Goal: Task Accomplishment & Management: Use online tool/utility

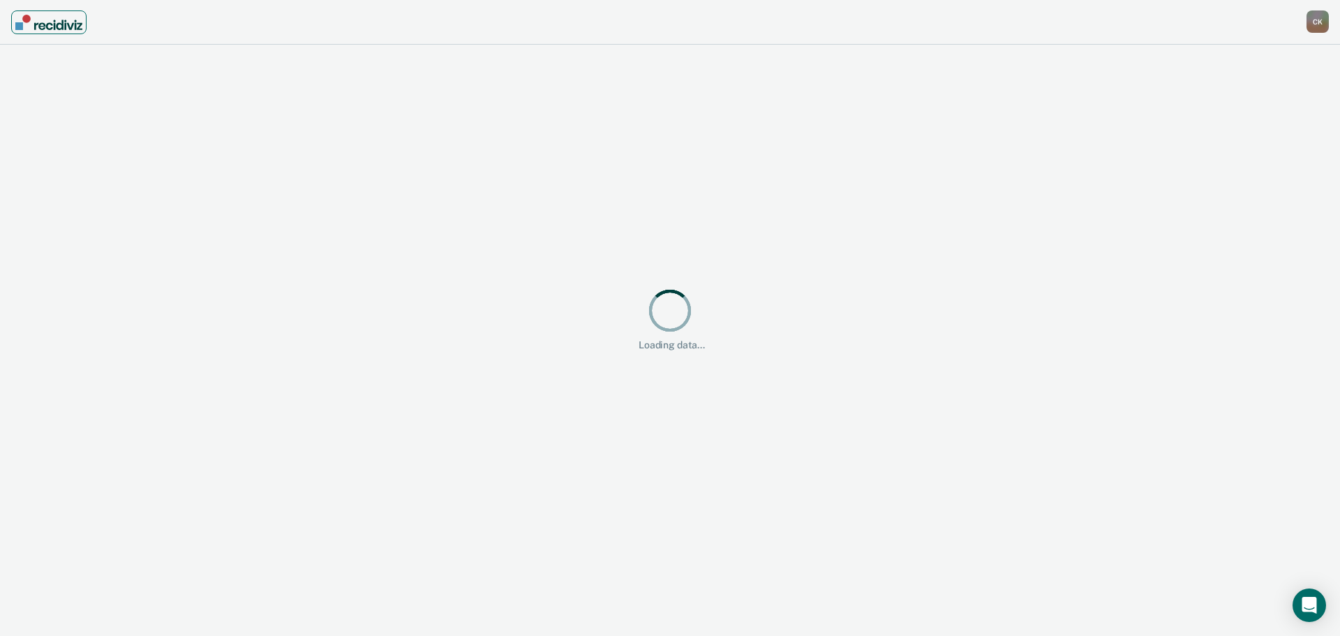
click at [42, 25] on img "Main navigation" at bounding box center [48, 22] width 67 height 15
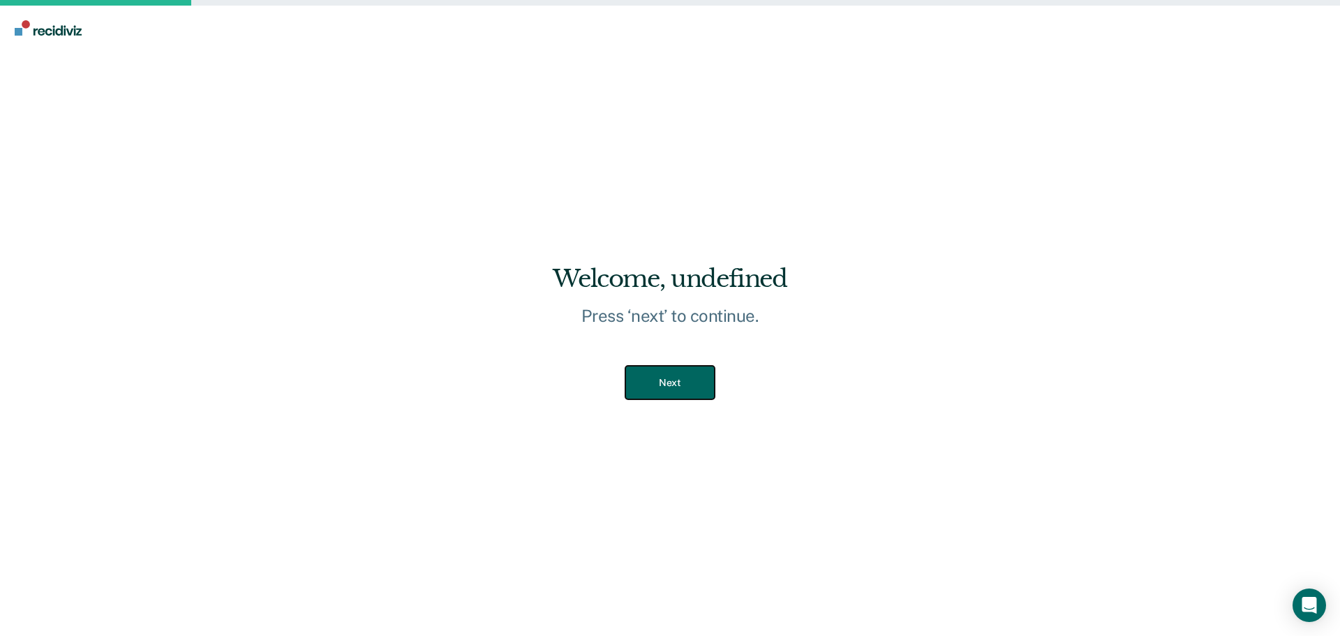
click at [662, 376] on button "Next" at bounding box center [670, 383] width 89 height 34
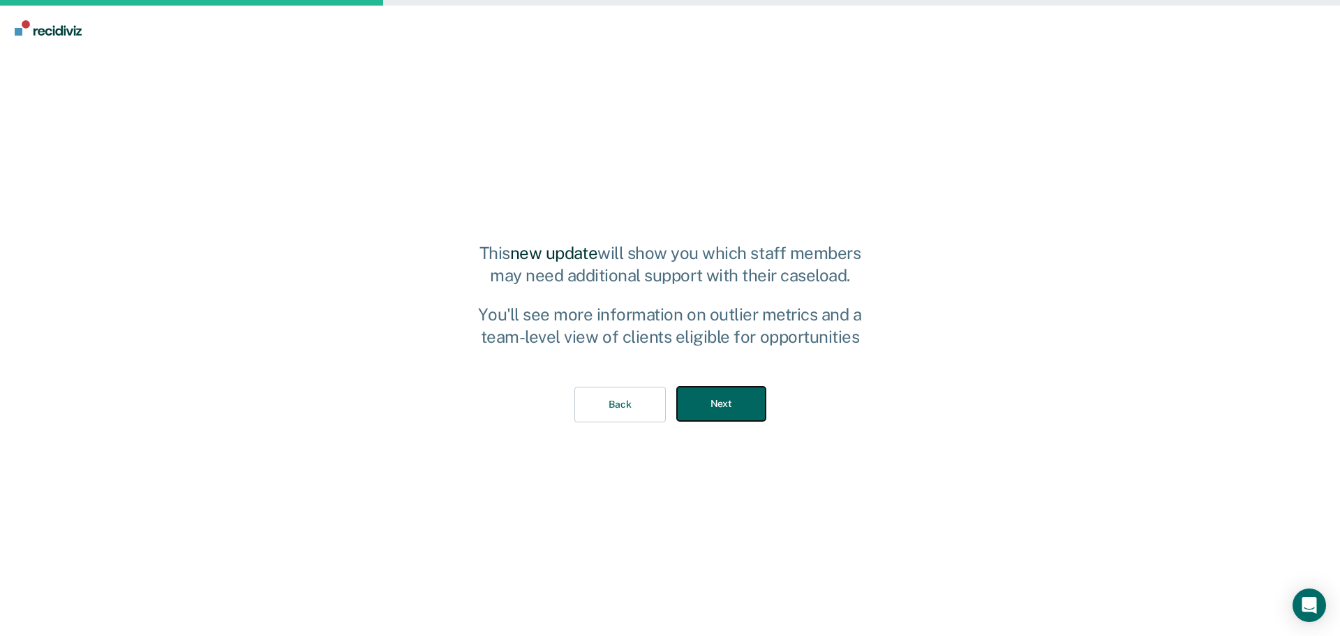
click at [711, 401] on button "Next" at bounding box center [721, 404] width 89 height 34
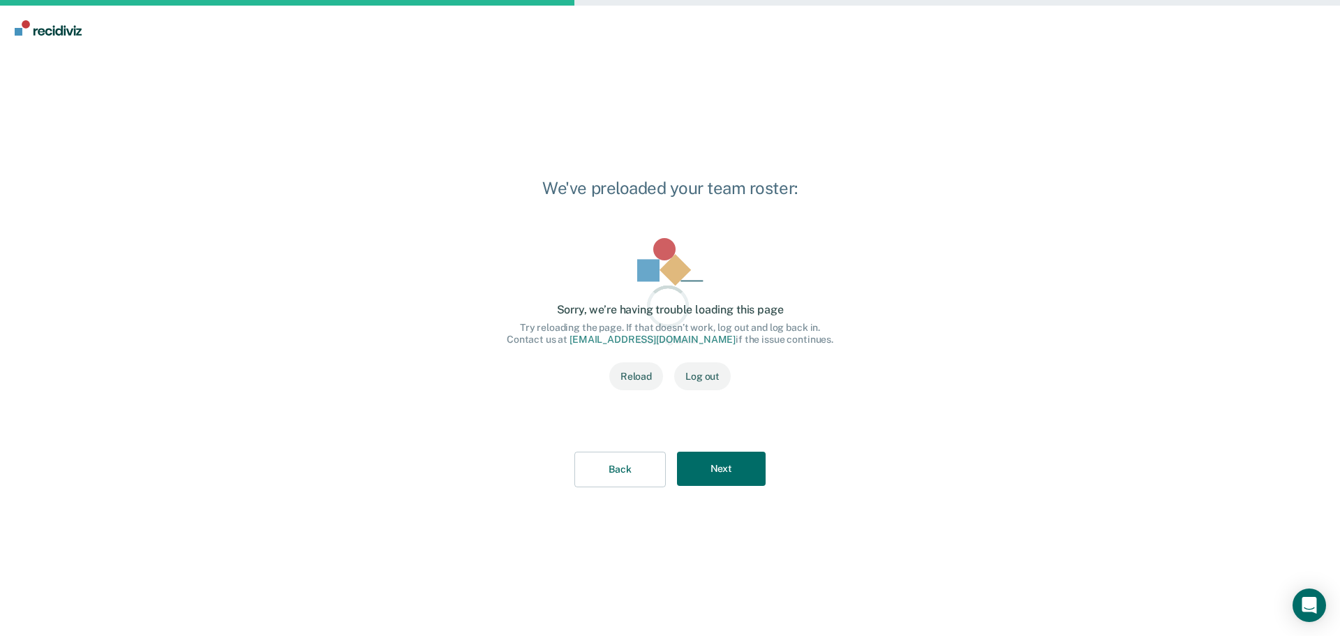
click at [700, 418] on div "Loading data... Loading data... Sorry, we’re having trouble loading this page T…" at bounding box center [670, 323] width 371 height 214
click at [718, 453] on button "Next" at bounding box center [721, 469] width 89 height 34
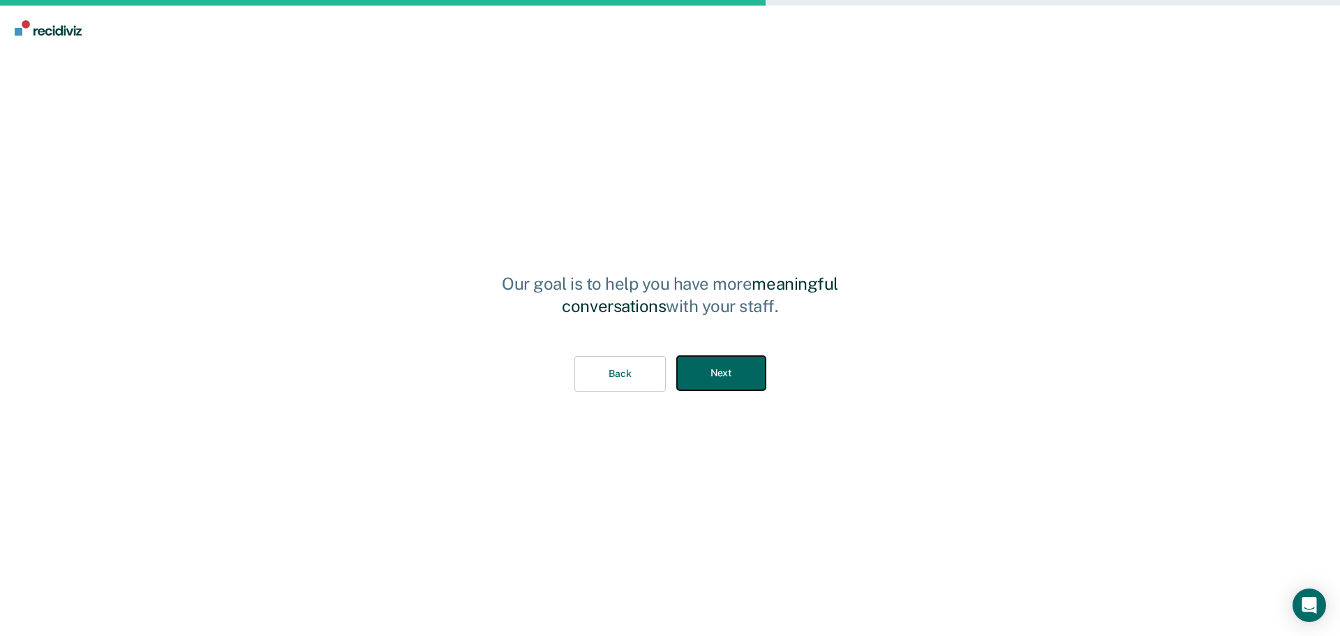
click at [723, 380] on button "Next" at bounding box center [721, 373] width 89 height 34
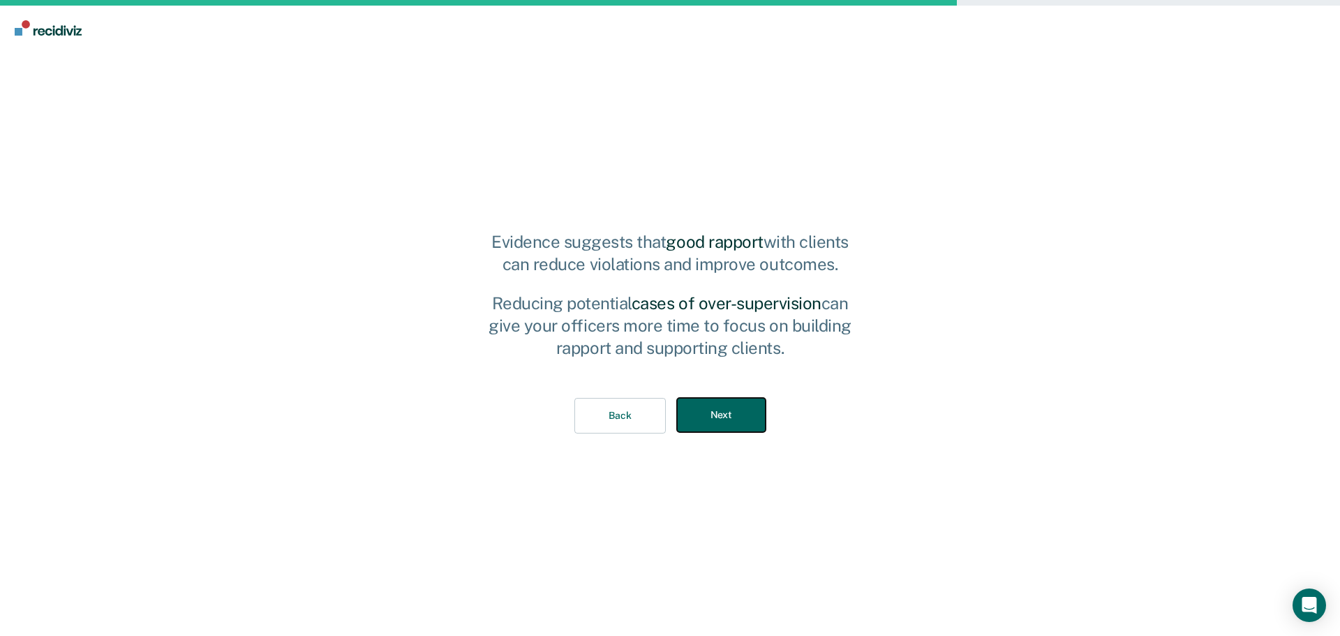
click at [741, 418] on button "Next" at bounding box center [721, 415] width 89 height 34
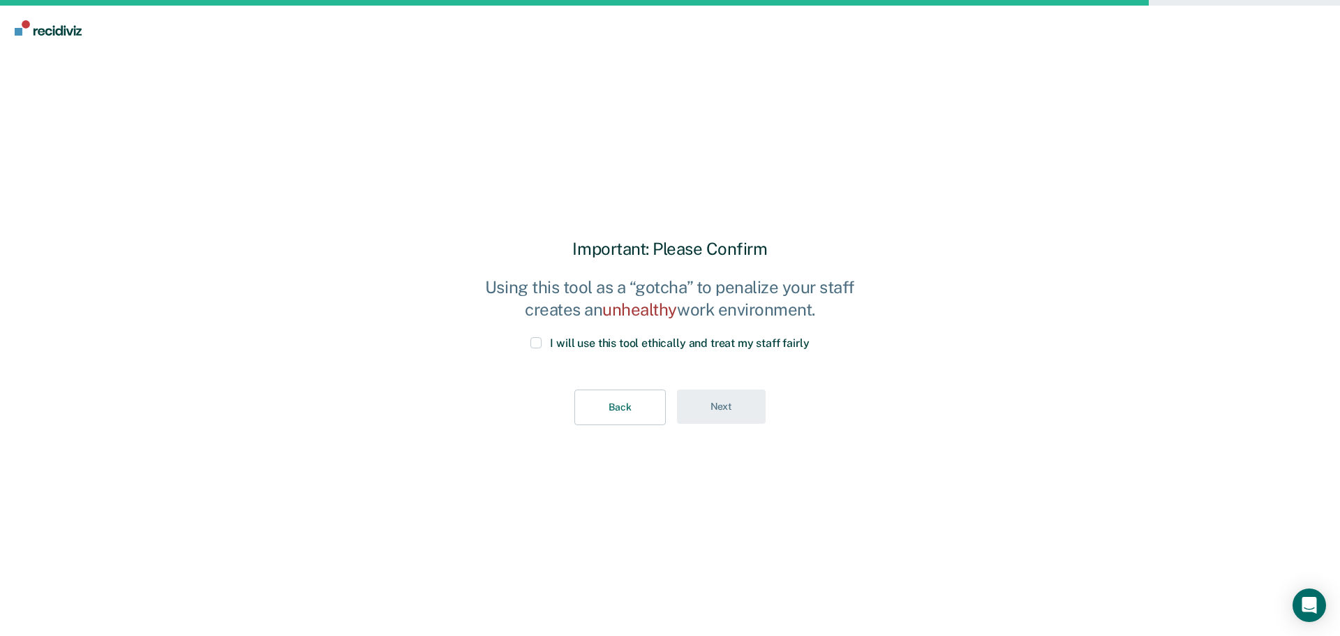
click at [538, 339] on span at bounding box center [536, 342] width 11 height 11
click at [810, 337] on input "I will use this tool ethically and treat my staff fairly" at bounding box center [810, 337] width 0 height 0
click at [739, 409] on button "Next" at bounding box center [721, 407] width 89 height 34
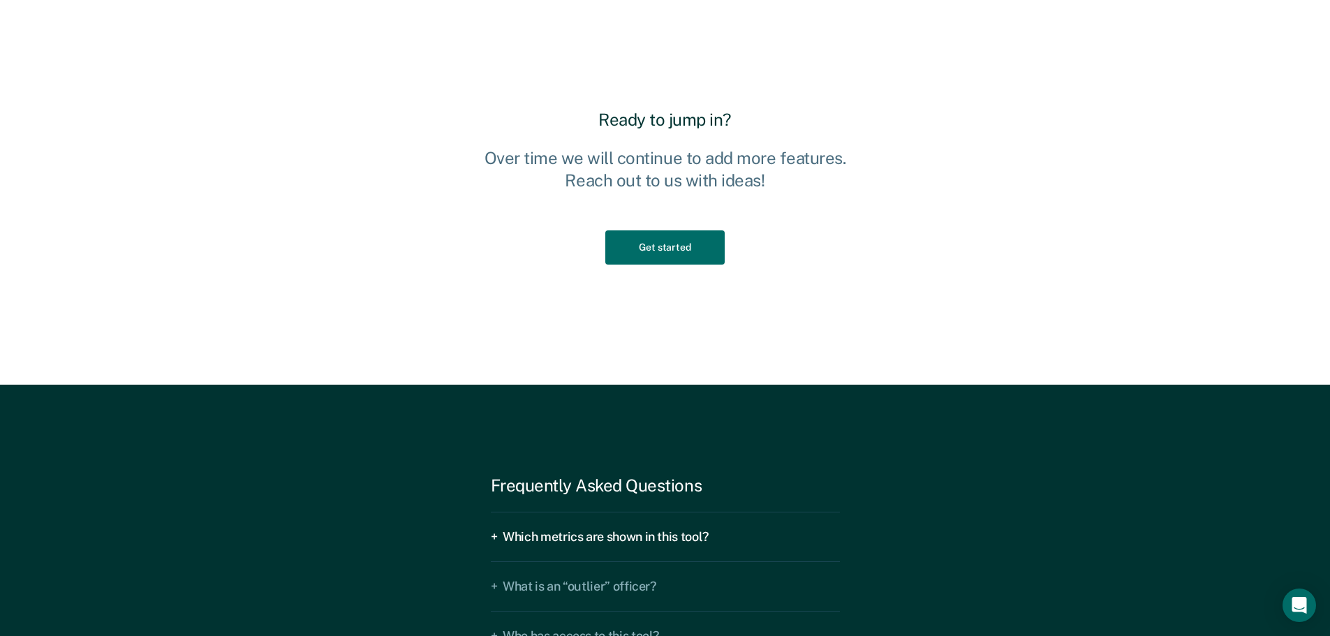
scroll to position [2094, 0]
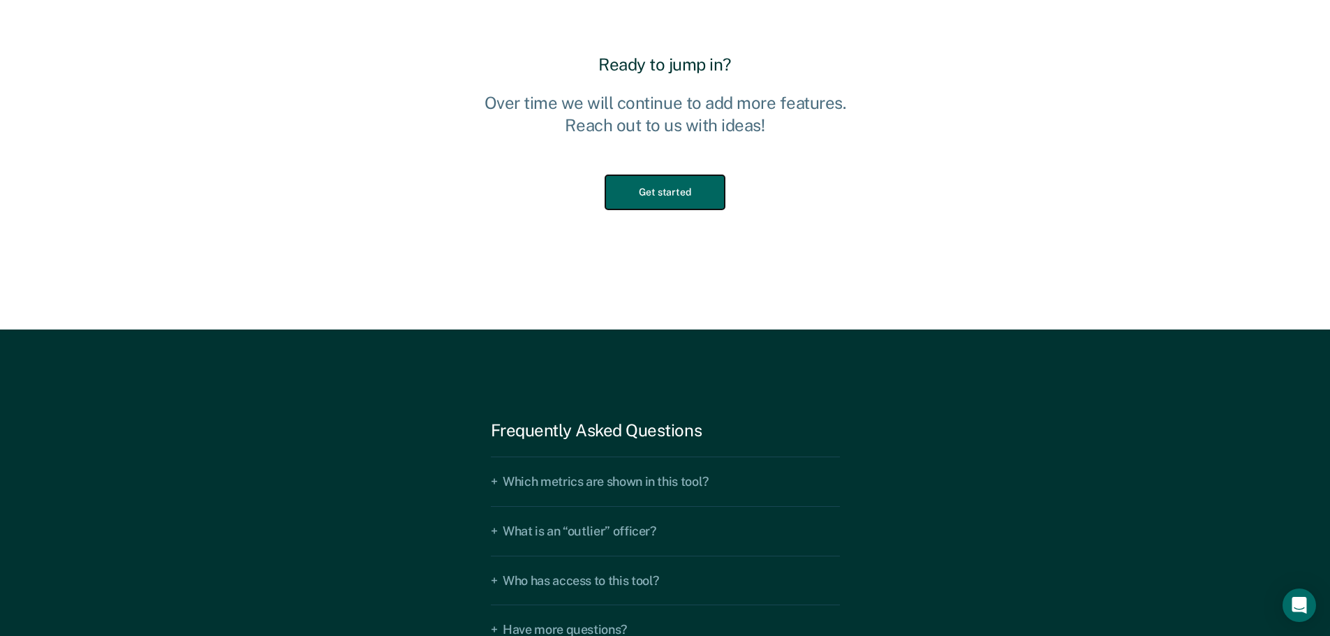
click at [690, 193] on button "Get started" at bounding box center [664, 192] width 119 height 34
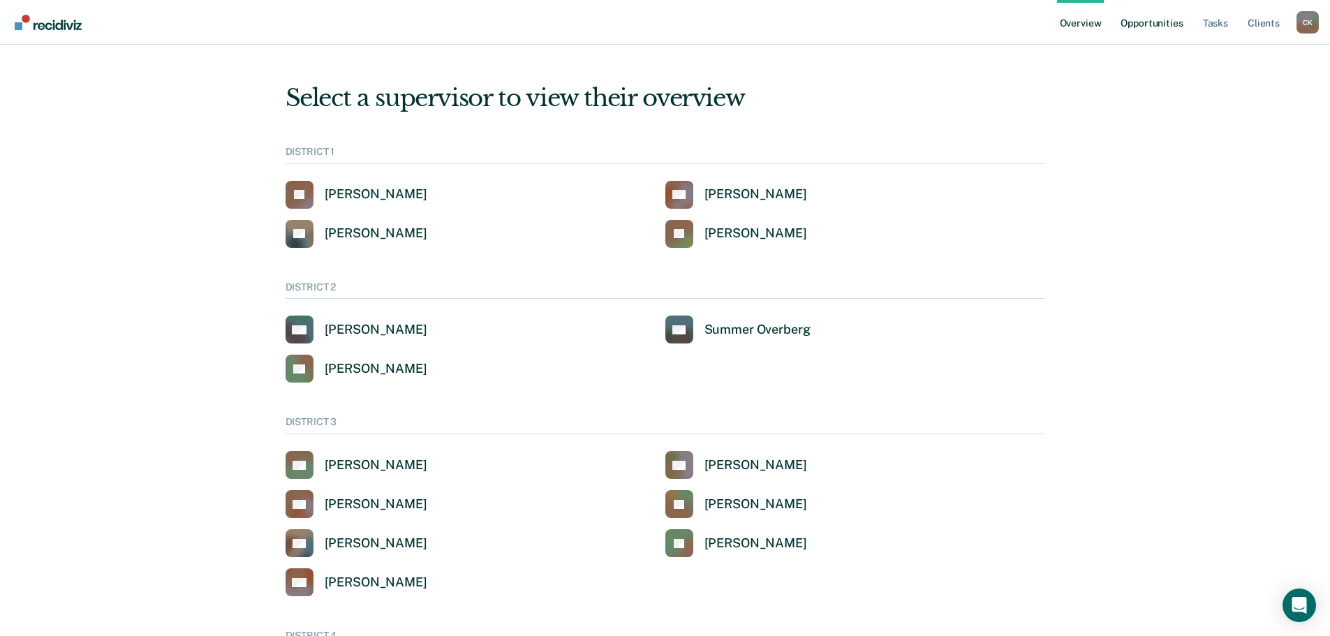
click at [1165, 24] on link "Opportunities" at bounding box center [1152, 22] width 68 height 45
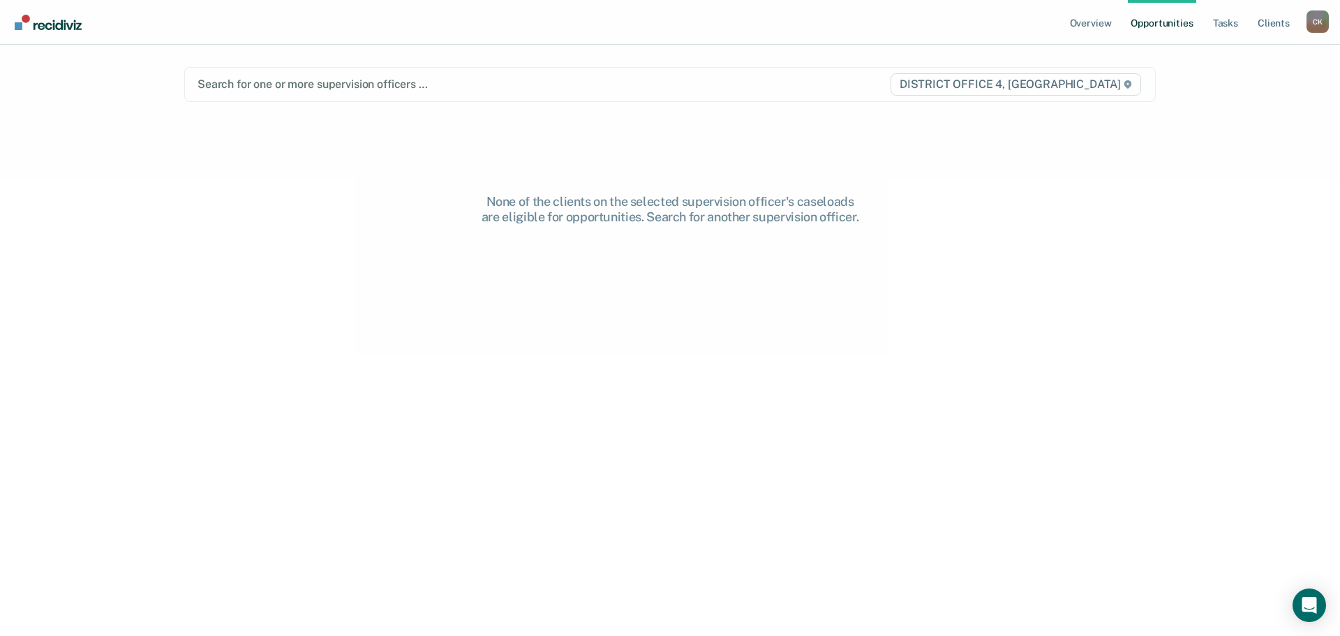
click at [401, 80] on div at bounding box center [528, 84] width 661 height 16
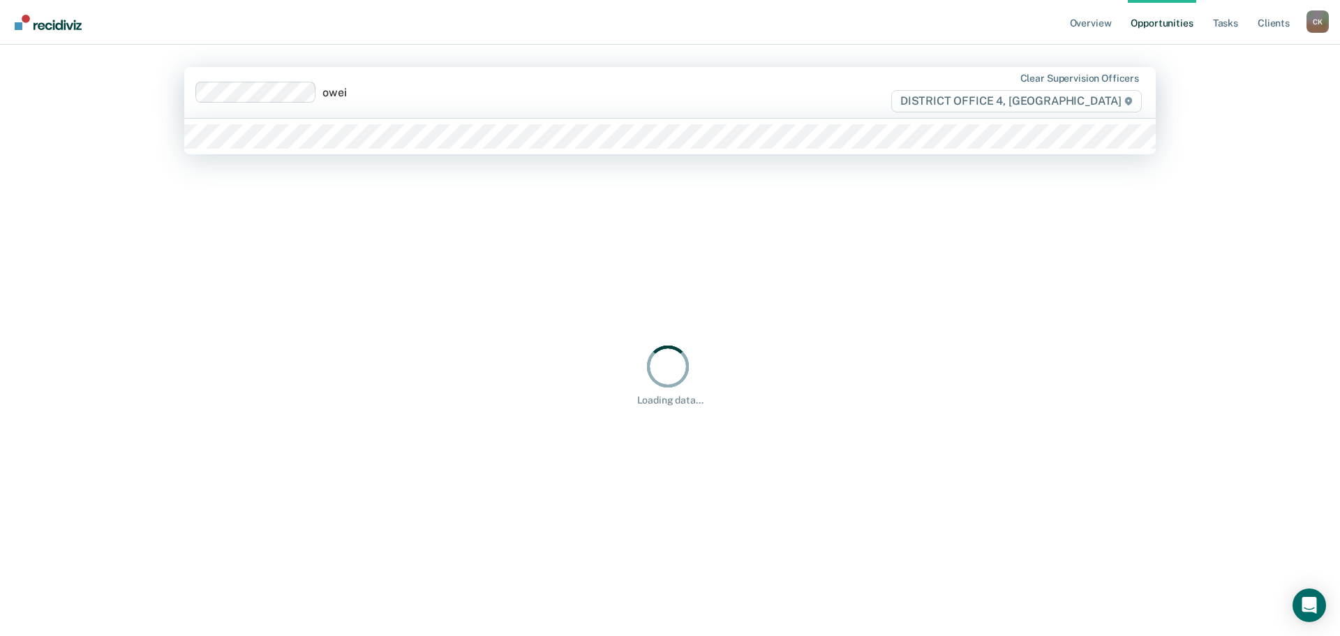
type input "oweid"
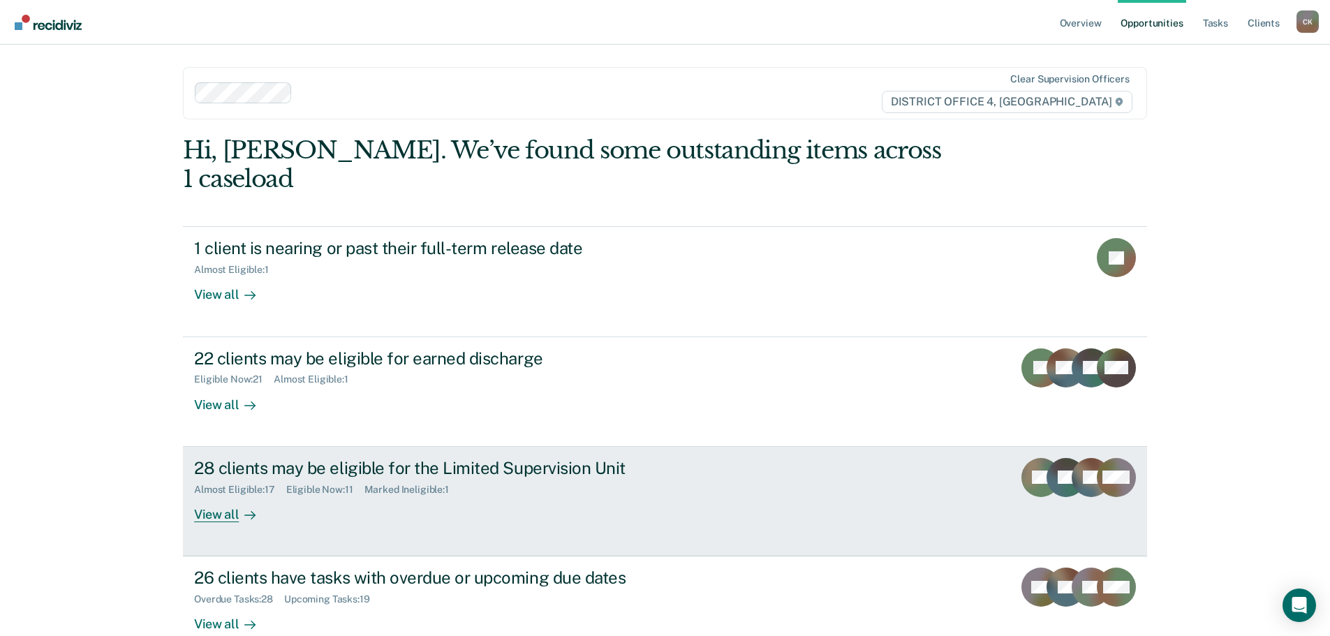
click at [197, 495] on div "View all" at bounding box center [233, 508] width 78 height 27
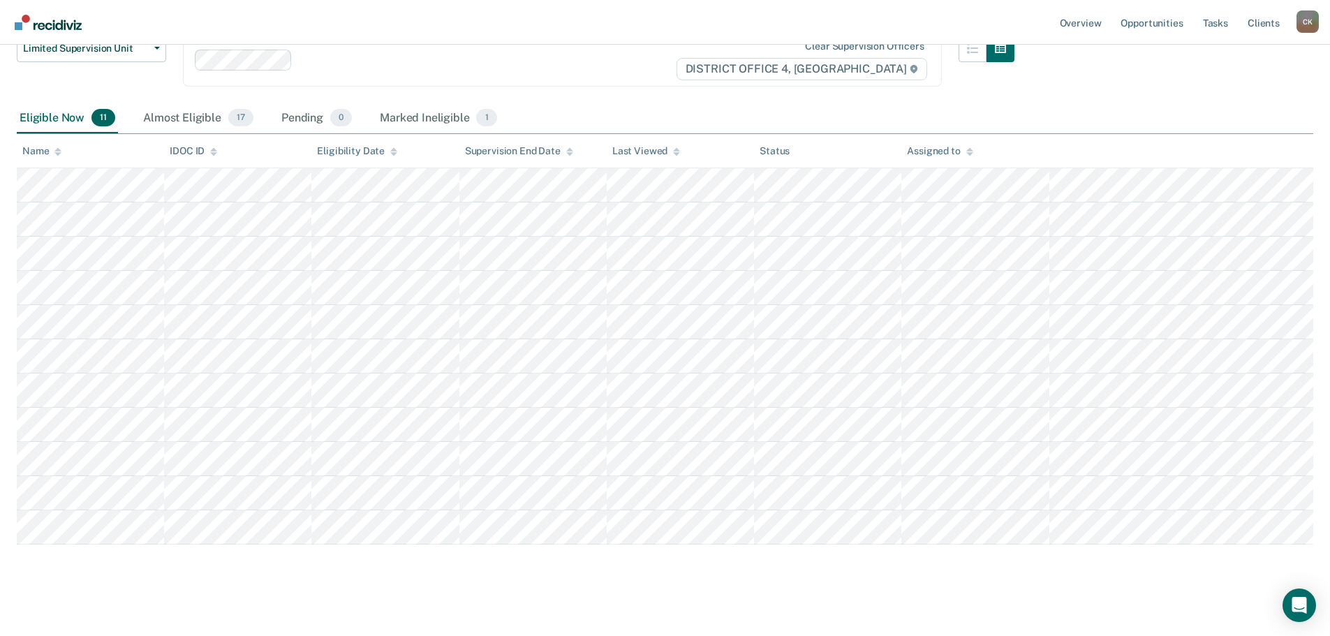
scroll to position [149, 0]
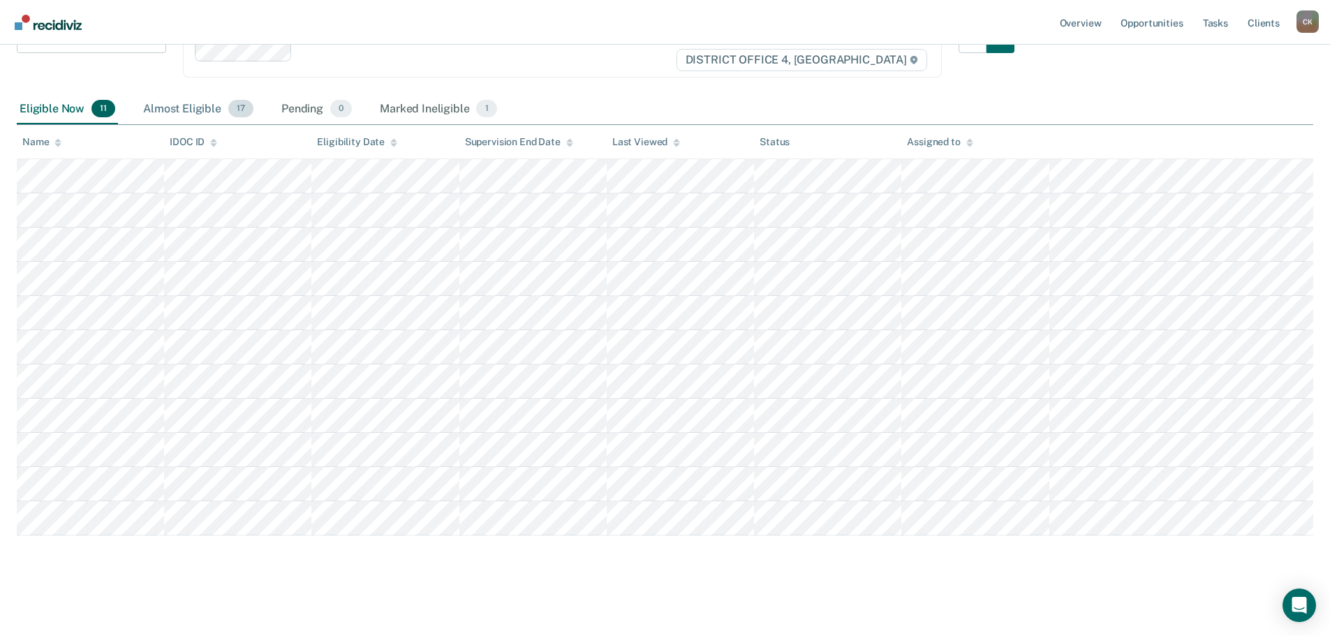
click at [199, 105] on div "Almost Eligible 17" at bounding box center [198, 109] width 116 height 31
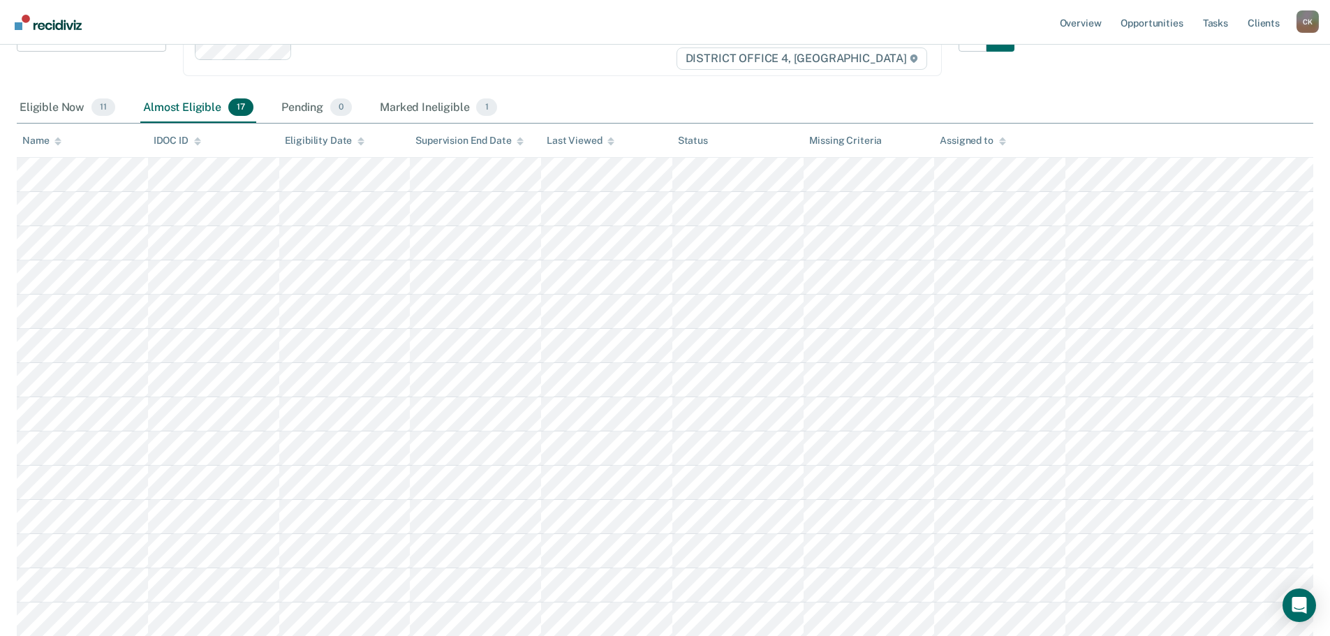
scroll to position [75, 0]
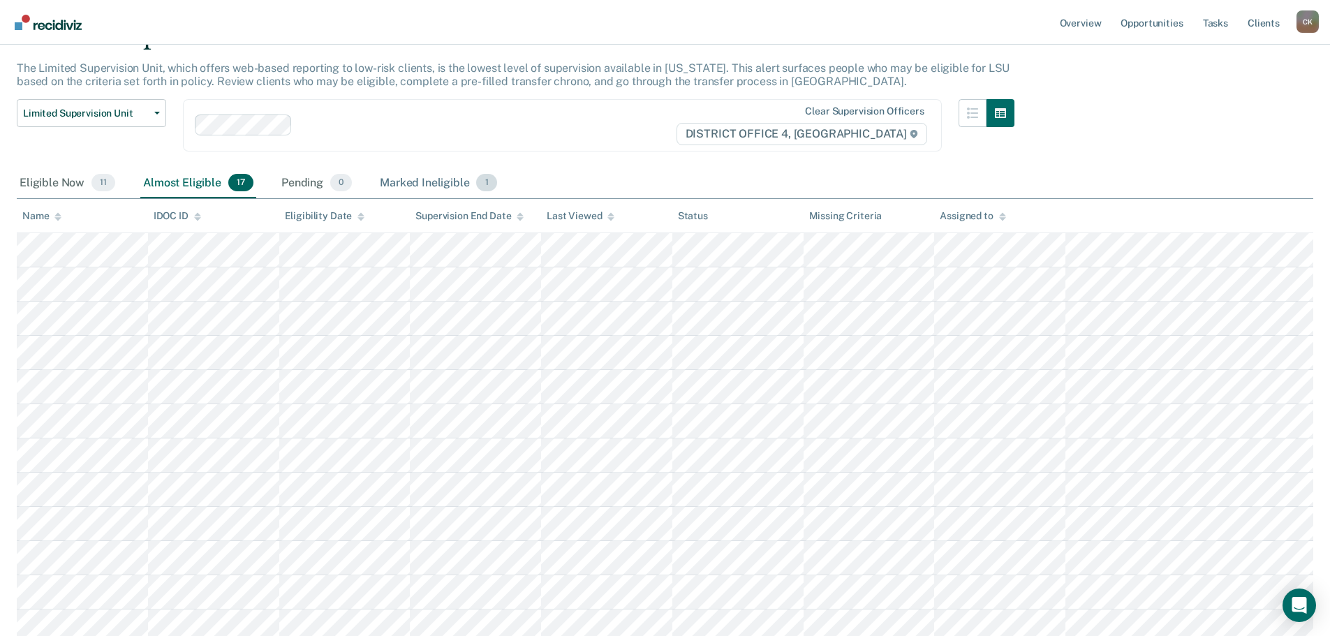
click at [450, 181] on div "Marked Ineligible 1" at bounding box center [438, 183] width 123 height 31
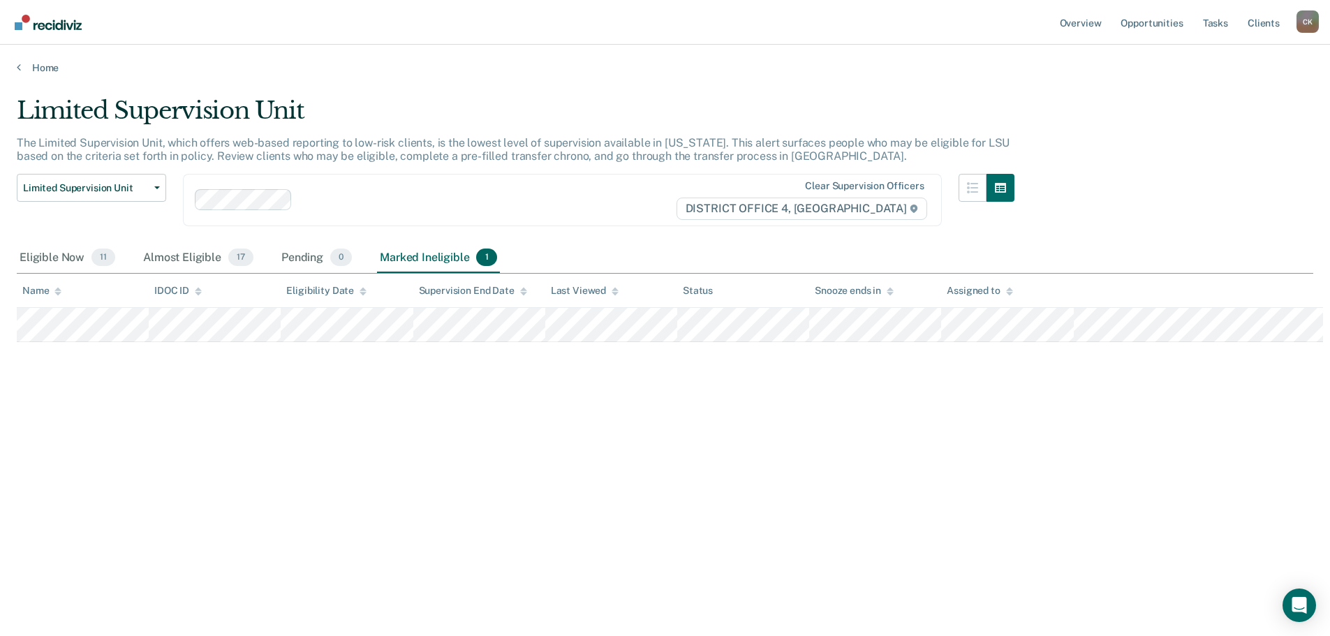
scroll to position [0, 0]
click at [50, 250] on div "Eligible Now 11" at bounding box center [67, 258] width 101 height 31
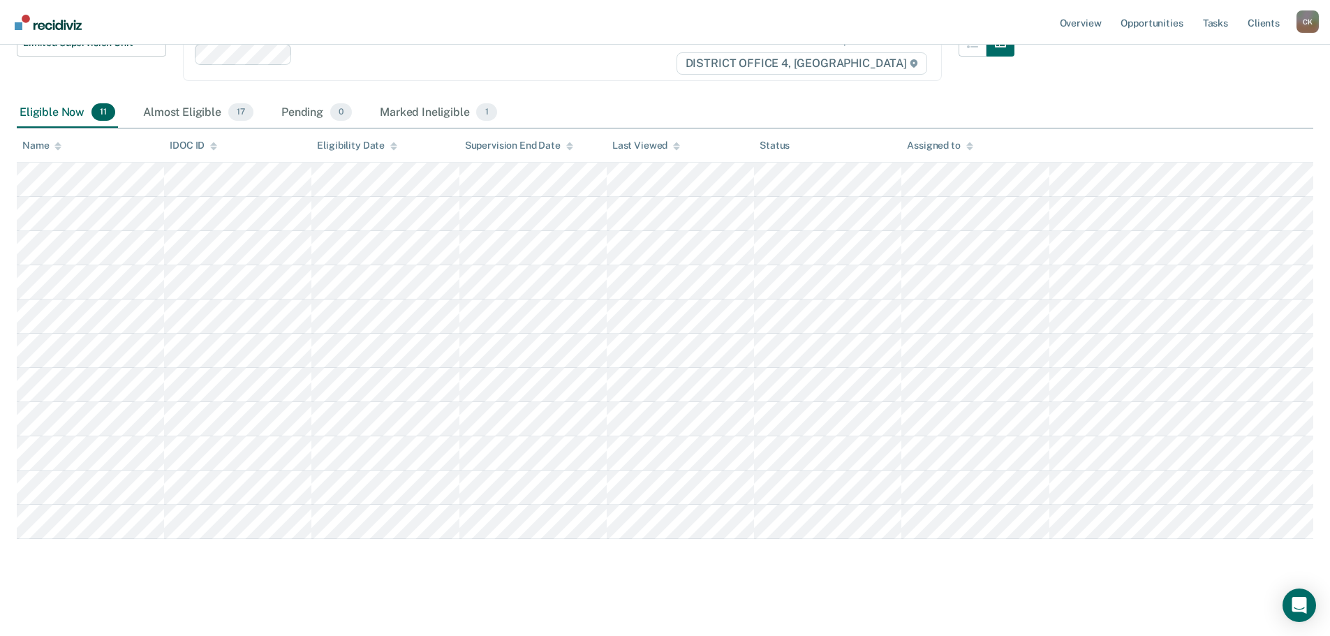
scroll to position [149, 0]
click at [210, 105] on div "Almost Eligible 17" at bounding box center [198, 109] width 116 height 31
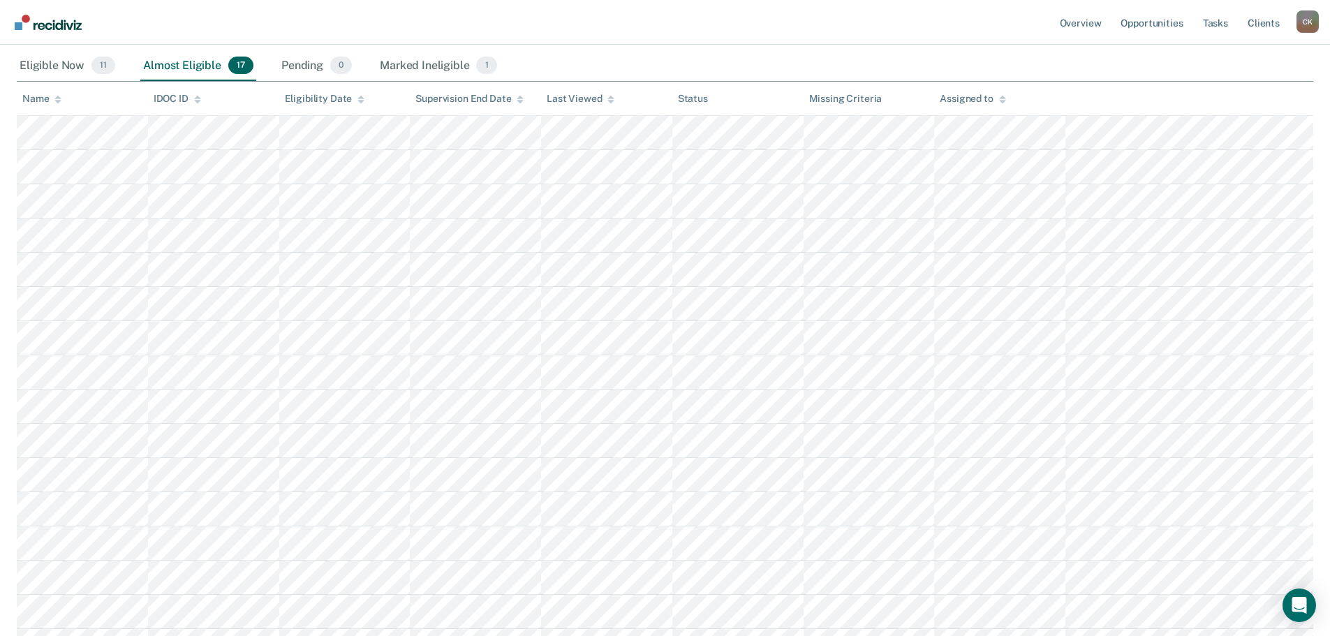
scroll to position [0, 0]
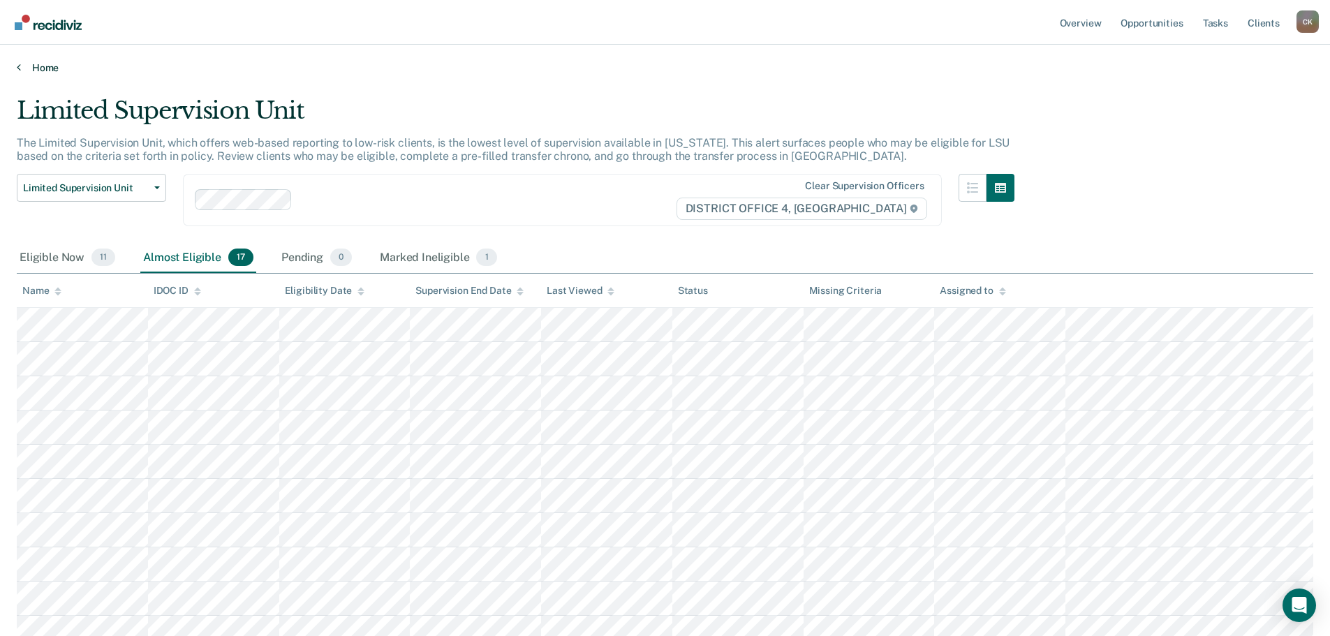
click at [22, 69] on link "Home" at bounding box center [665, 67] width 1296 height 13
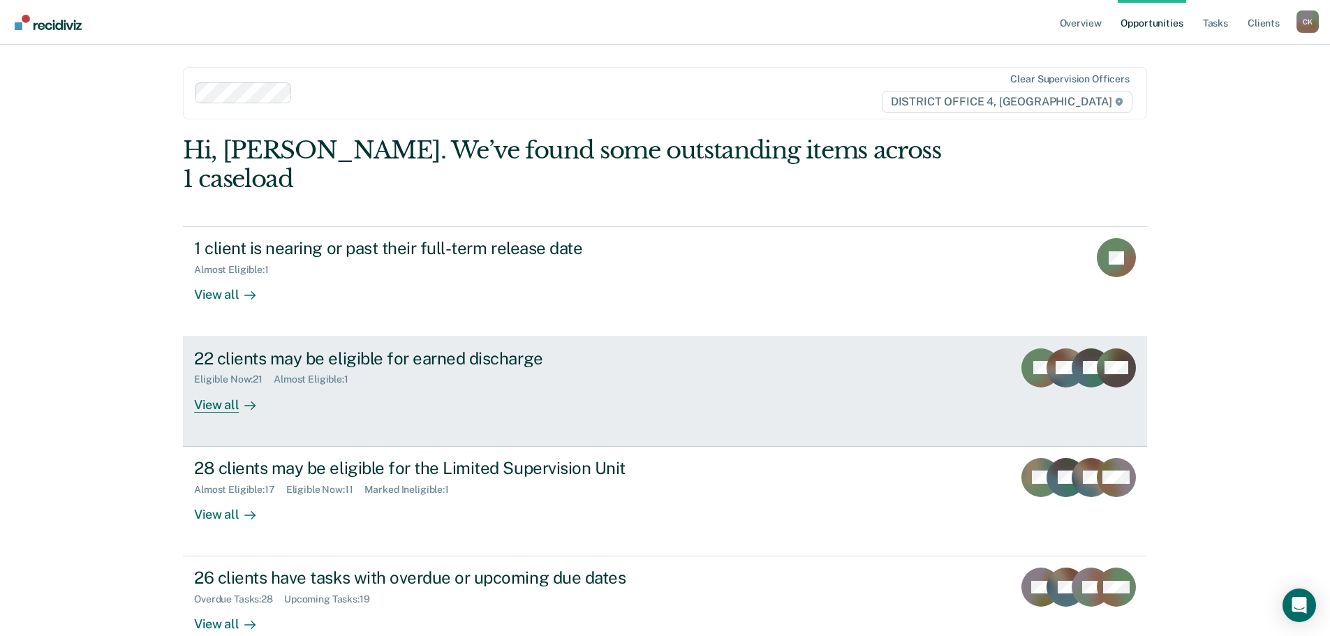
click at [510, 348] on div "22 clients may be eligible for earned discharge" at bounding box center [439, 358] width 490 height 20
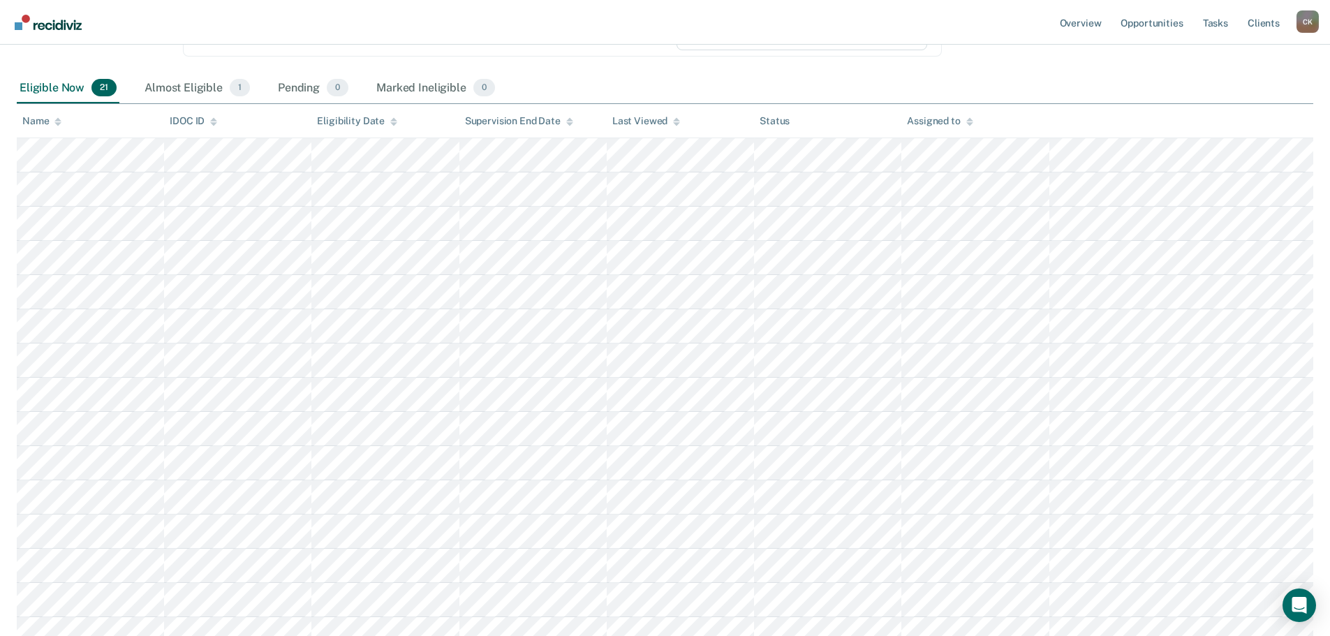
scroll to position [140, 0]
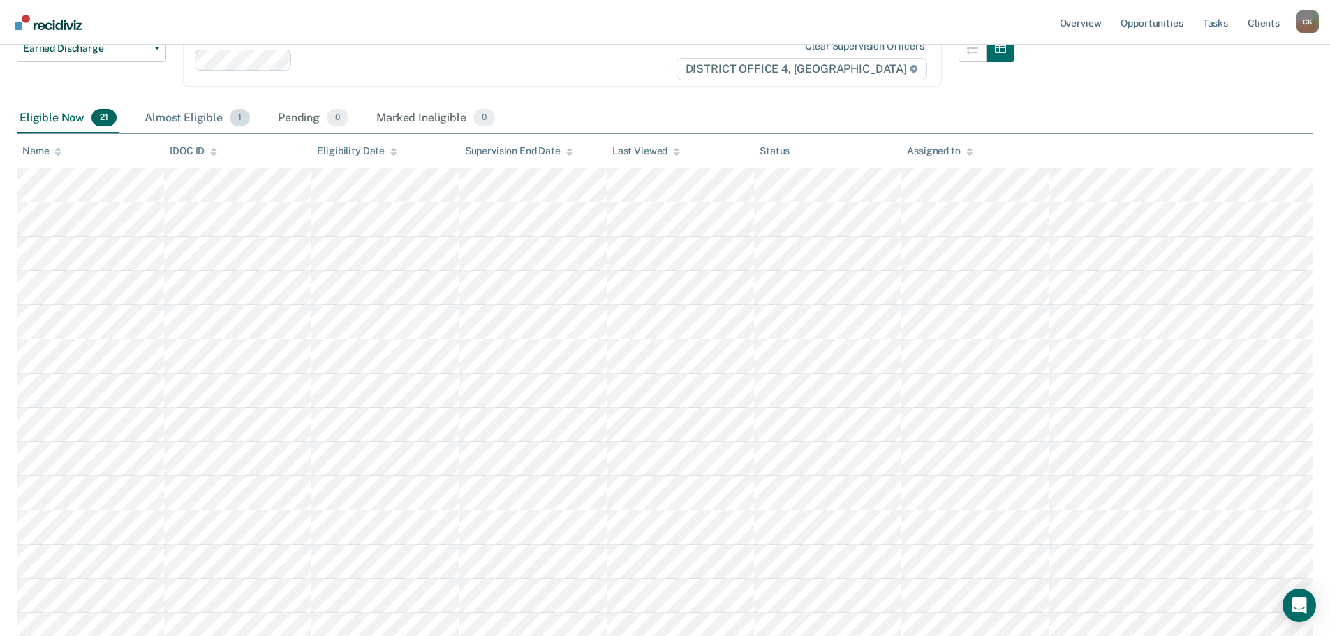
click at [199, 117] on div "Almost Eligible 1" at bounding box center [197, 118] width 111 height 31
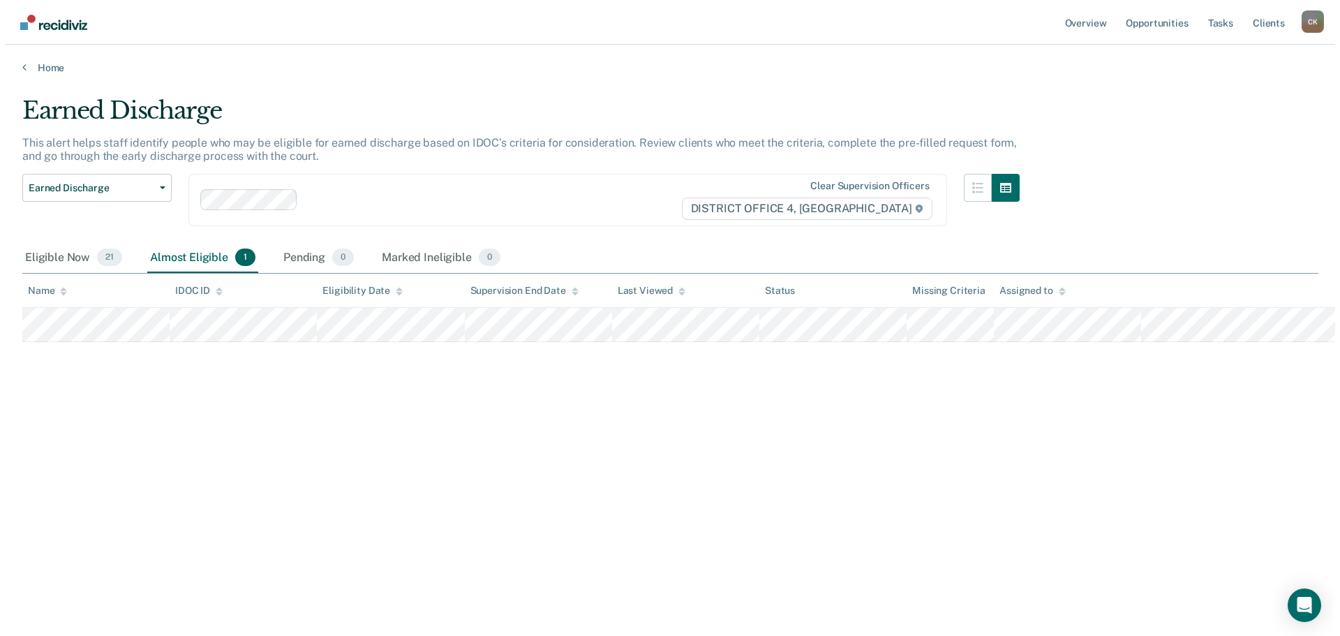
scroll to position [0, 0]
